Goal: Transaction & Acquisition: Purchase product/service

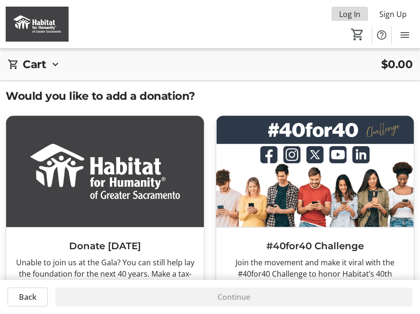
click at [352, 17] on span "Log In" at bounding box center [349, 14] width 21 height 11
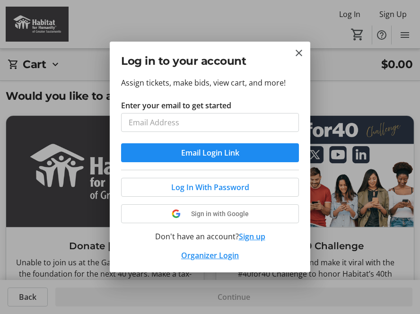
click at [282, 122] on input "Enter your email to get started" at bounding box center [210, 122] width 178 height 19
click at [170, 117] on input "Enter your email to get started" at bounding box center [210, 122] width 178 height 19
click at [285, 124] on input "Enter your email to get started" at bounding box center [210, 122] width 178 height 19
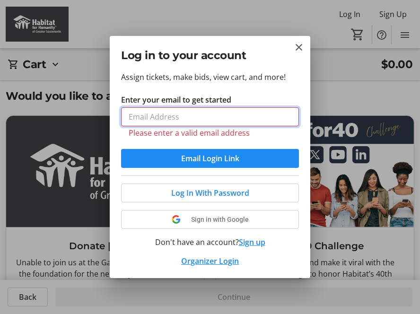
click at [207, 113] on input "Enter your email to get started" at bounding box center [210, 116] width 178 height 19
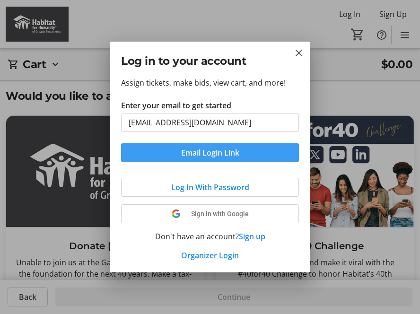
click at [205, 153] on span "Email Login Link" at bounding box center [210, 152] width 58 height 11
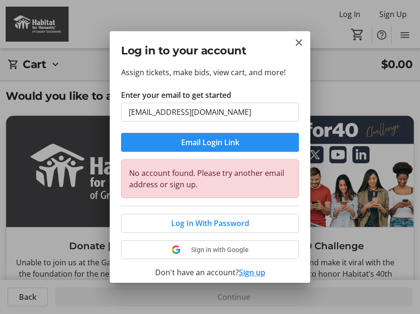
scroll to position [1, 0]
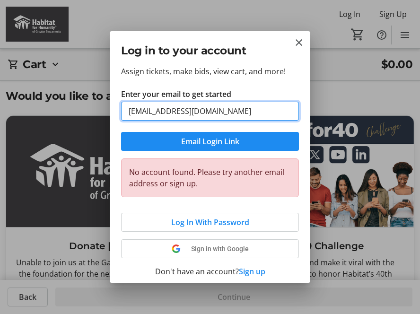
click at [159, 112] on input "[EMAIL_ADDRESS][DOMAIN_NAME]" at bounding box center [210, 111] width 178 height 19
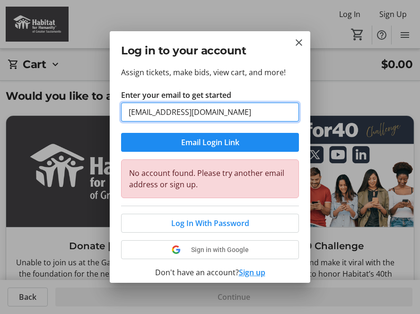
click at [174, 111] on input "[EMAIL_ADDRESS][DOMAIN_NAME]" at bounding box center [210, 112] width 178 height 19
type input "[EMAIL_ADDRESS][DOMAIN_NAME]"
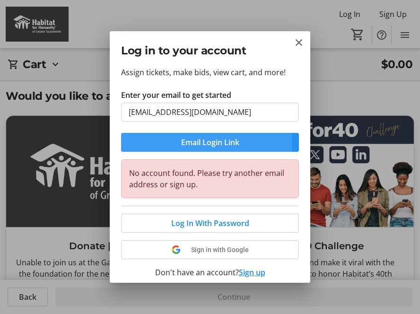
click at [184, 141] on span "Email Login Link" at bounding box center [210, 142] width 58 height 11
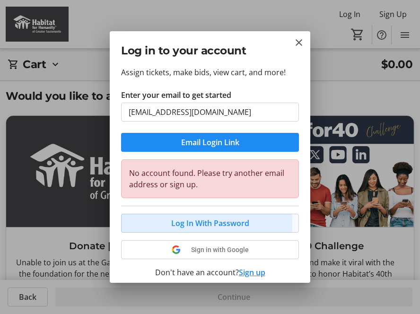
click at [179, 224] on span "Log In With Password" at bounding box center [210, 222] width 78 height 11
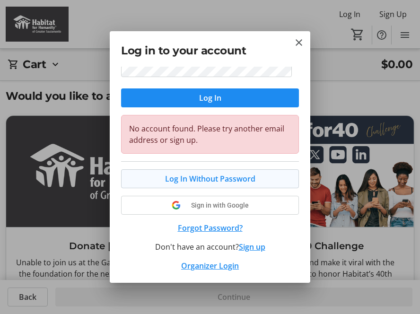
scroll to position [86, 0]
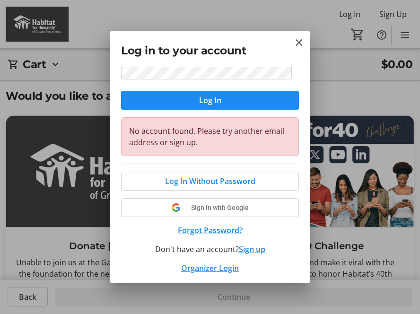
type input "jrkirwan@"
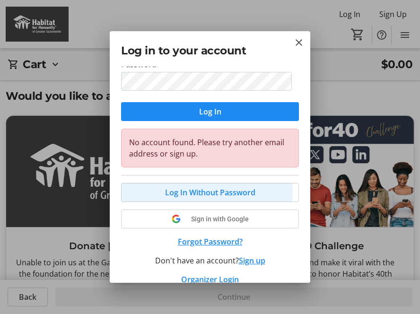
click at [177, 176] on div "Log In Without Password Sign in with Google Forgot Password? Don't have an acco…" at bounding box center [210, 230] width 178 height 110
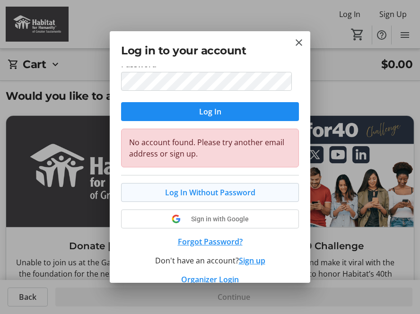
click at [176, 194] on span "Log In Without Password" at bounding box center [210, 192] width 90 height 11
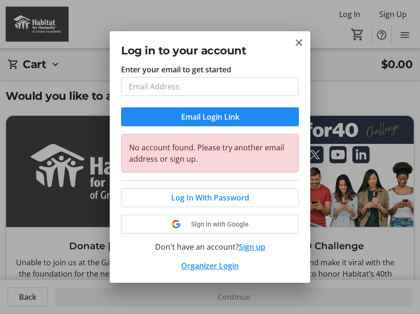
scroll to position [26, 0]
click at [175, 194] on span "Log In With Password" at bounding box center [210, 197] width 78 height 11
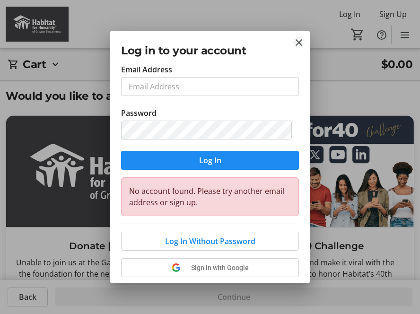
click at [296, 45] on mat-icon "Close" at bounding box center [298, 42] width 11 height 11
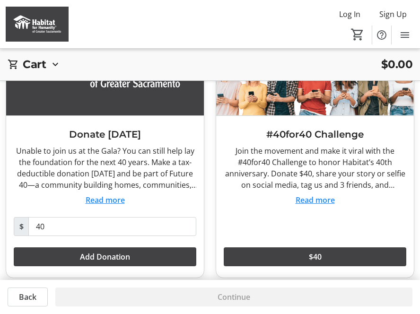
scroll to position [110, 0]
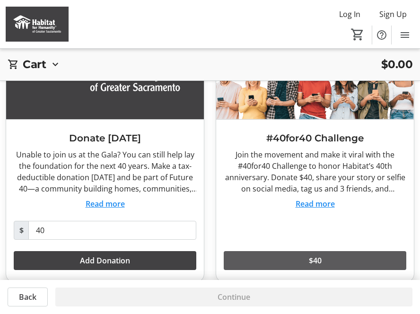
click at [303, 254] on span at bounding box center [315, 260] width 182 height 23
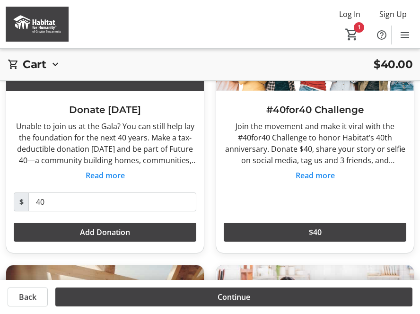
scroll to position [135, 0]
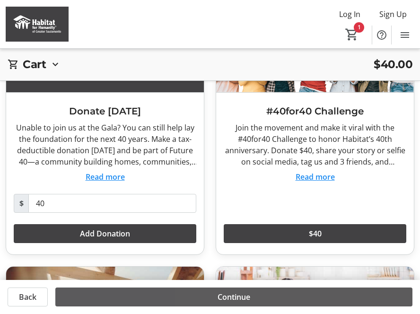
click at [306, 302] on span at bounding box center [233, 297] width 357 height 23
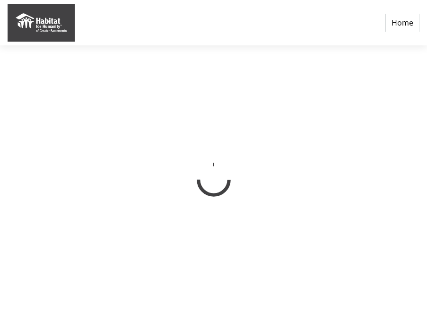
select select "US"
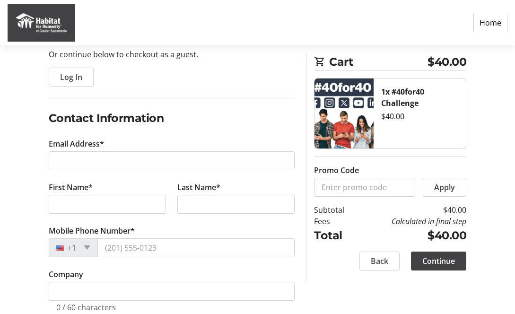
scroll to position [99, 1]
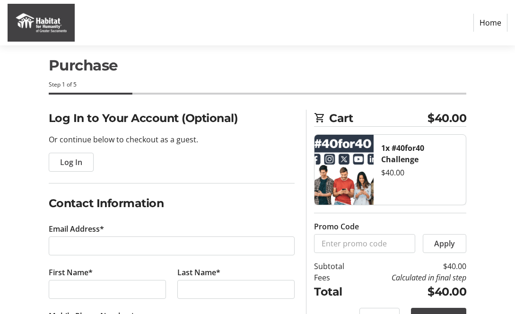
click at [426, 23] on link "Home" at bounding box center [490, 23] width 34 height 18
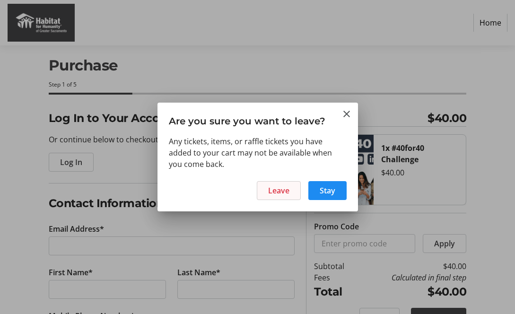
click at [292, 192] on span at bounding box center [278, 190] width 43 height 23
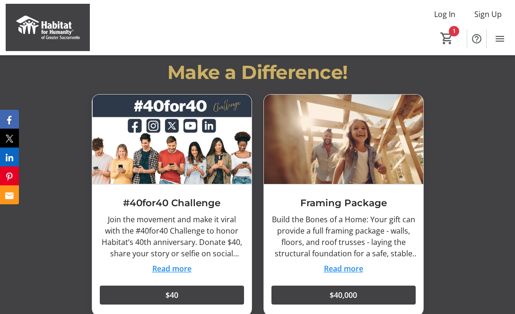
scroll to position [991, 0]
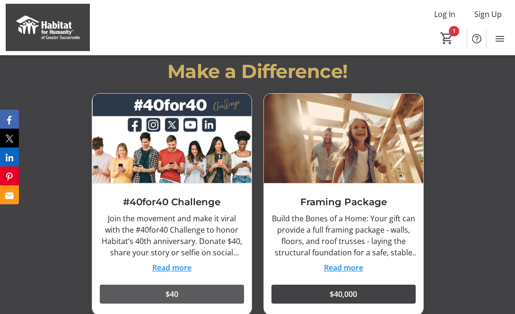
click at [209, 283] on span at bounding box center [172, 294] width 144 height 23
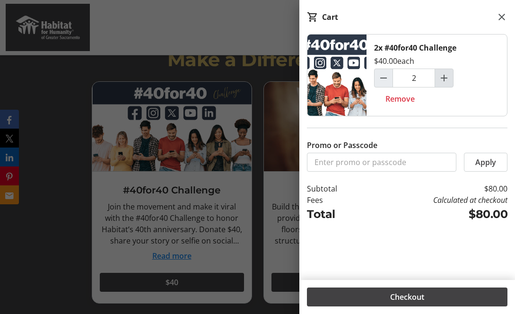
scroll to position [1004, 1]
click at [426, 78] on mat-icon "Increment by one" at bounding box center [443, 77] width 11 height 11
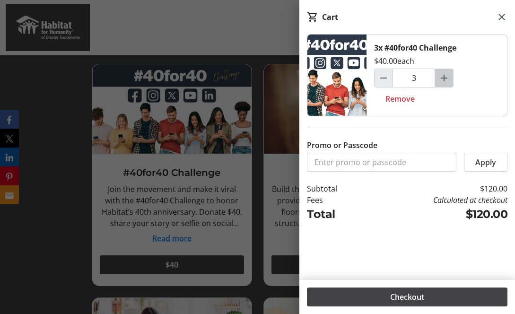
scroll to position [1017, 0]
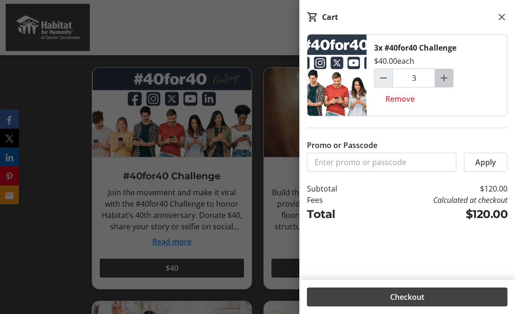
click at [426, 78] on mat-icon "Increment by one" at bounding box center [443, 77] width 11 height 11
type input "4"
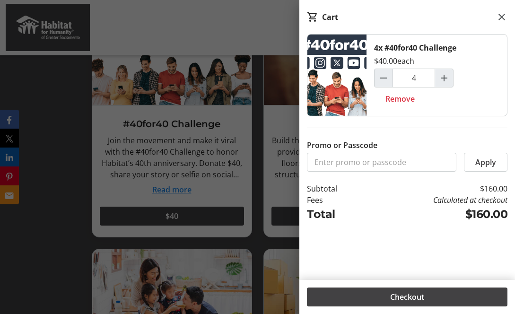
scroll to position [1072, 0]
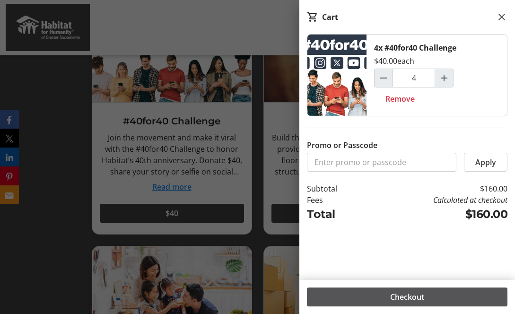
click at [426, 291] on span at bounding box center [407, 297] width 200 height 23
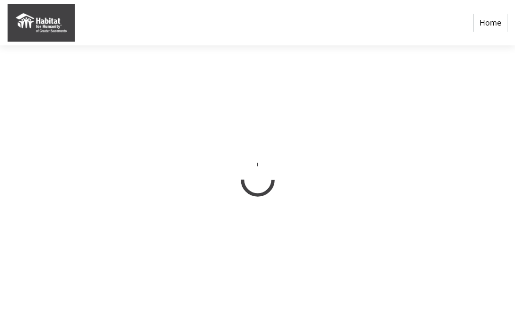
select select "US"
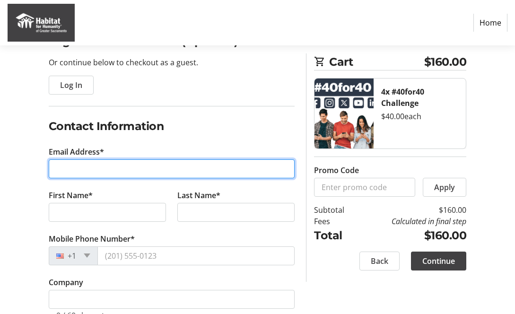
scroll to position [91, 0]
type input "[EMAIL_ADDRESS][DOMAIN_NAME]"
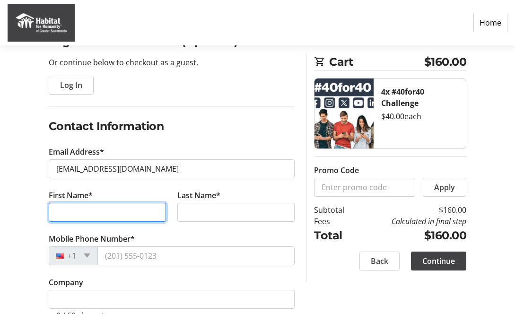
scroll to position [92, 0]
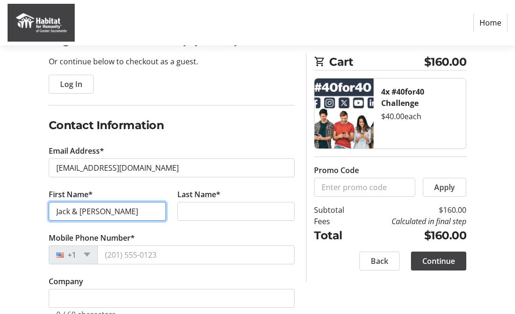
type input "Jack & [PERSON_NAME]"
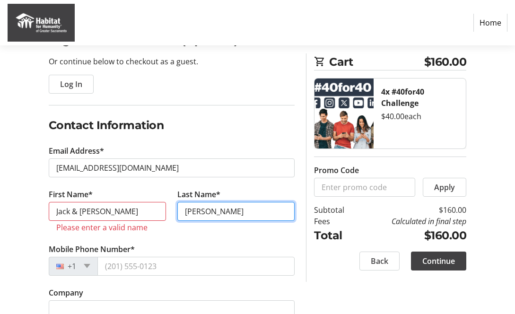
type input "[PERSON_NAME]"
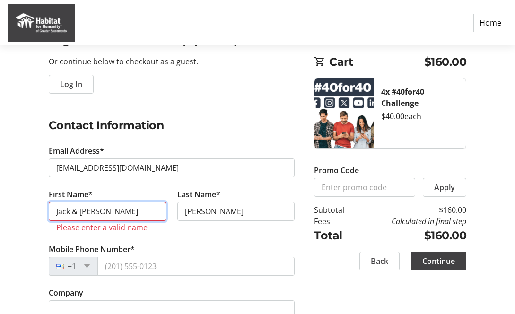
click at [76, 212] on input "Jack & [PERSON_NAME]" at bounding box center [107, 211] width 117 height 19
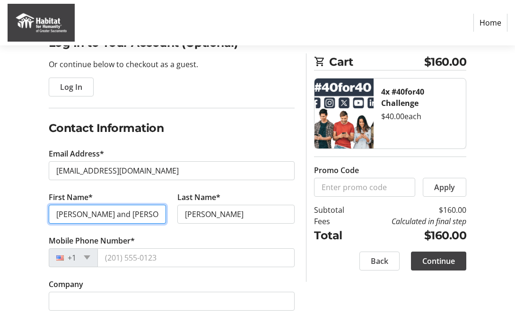
scroll to position [87, 0]
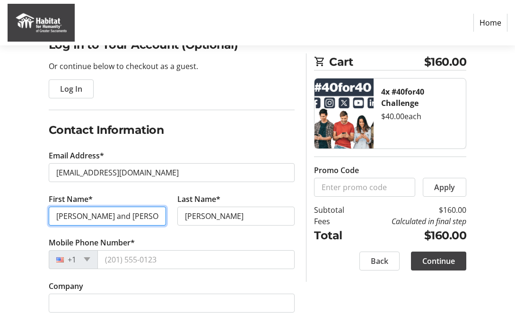
type input "[PERSON_NAME] and [PERSON_NAME]"
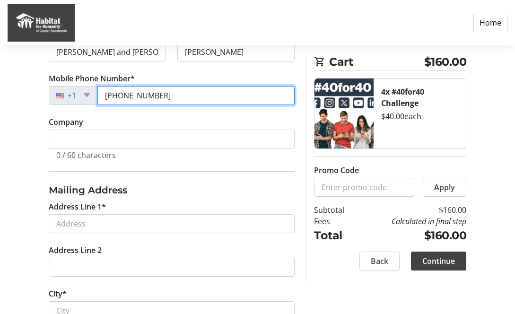
scroll to position [252, 0]
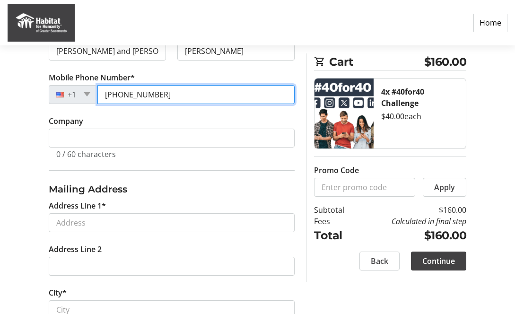
type input "[PHONE_NUMBER]"
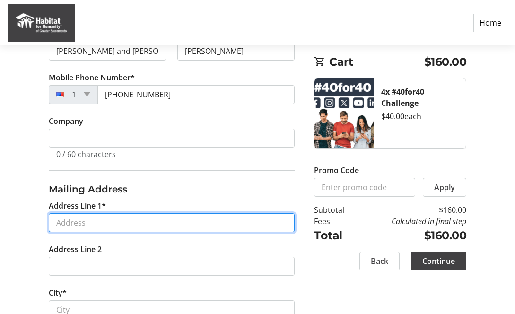
click at [282, 222] on input "Address Line 1*" at bounding box center [172, 222] width 246 height 19
type input "[STREET_ADDRESS]"
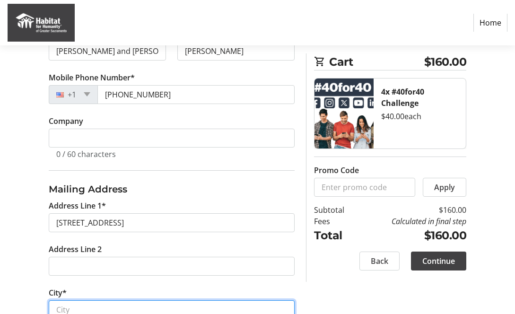
type input "[GEOGRAPHIC_DATA]"
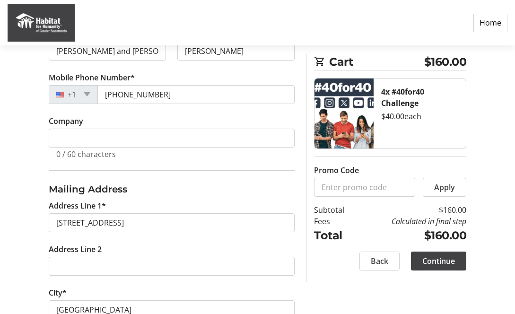
select select "CA"
type input "95624-2163"
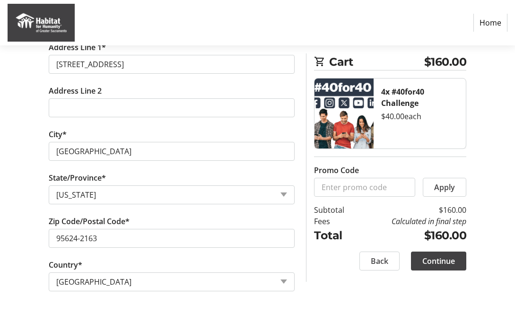
scroll to position [409, 0]
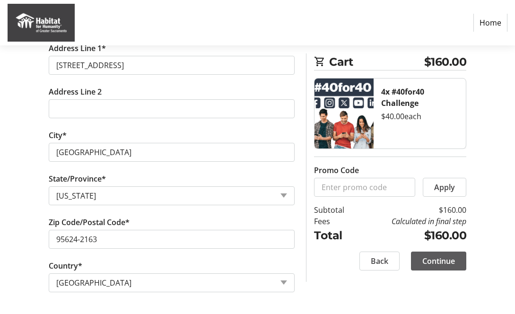
click at [425, 259] on span "Continue" at bounding box center [438, 260] width 33 height 11
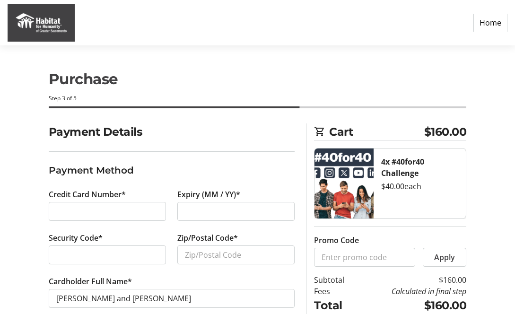
scroll to position [1, 0]
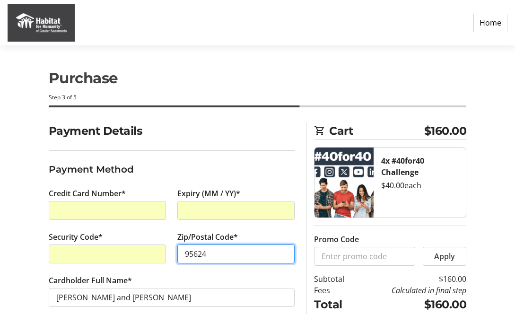
type input "95624"
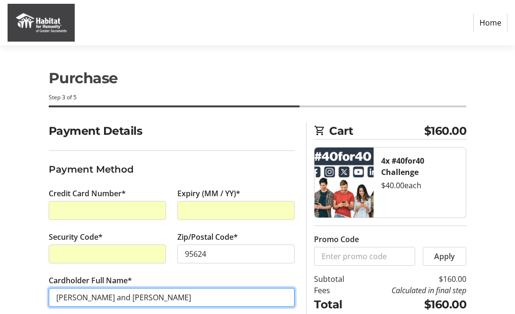
drag, startPoint x: 106, startPoint y: 297, endPoint x: 43, endPoint y: 299, distance: 63.4
click at [43, 299] on div "Cardholder Full Name* [PERSON_NAME] and [PERSON_NAME]" at bounding box center [172, 296] width 258 height 43
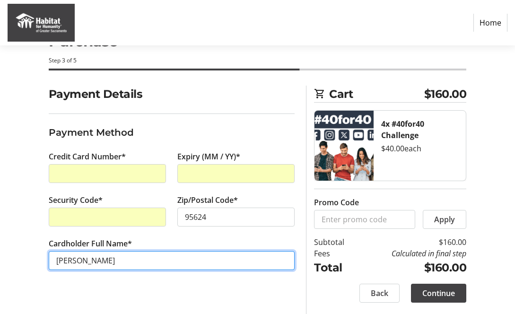
scroll to position [37, 0]
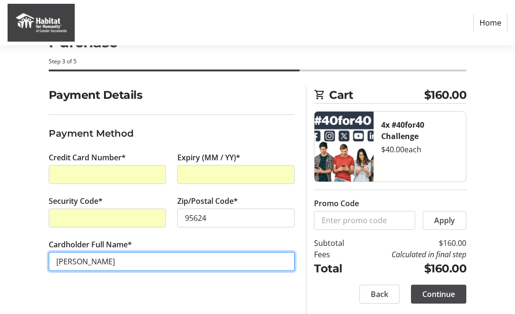
type input "[PERSON_NAME]"
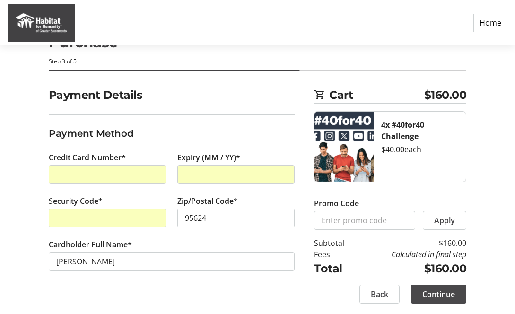
click at [426, 292] on span "Continue" at bounding box center [438, 293] width 33 height 11
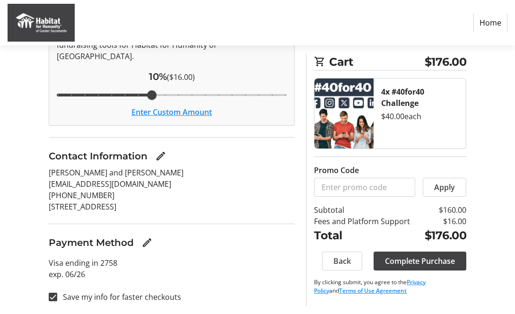
scroll to position [143, 0]
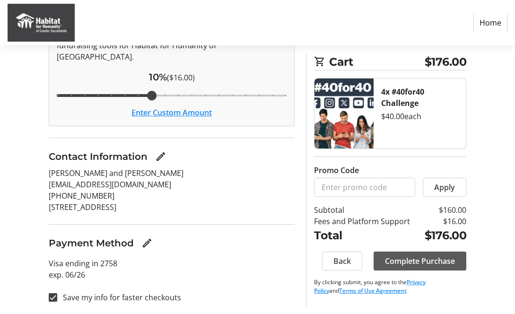
click at [401, 258] on span "Complete Purchase" at bounding box center [420, 260] width 70 height 11
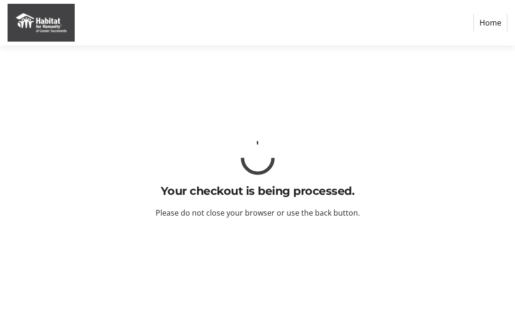
scroll to position [0, 0]
